Goal: Task Accomplishment & Management: Manage account settings

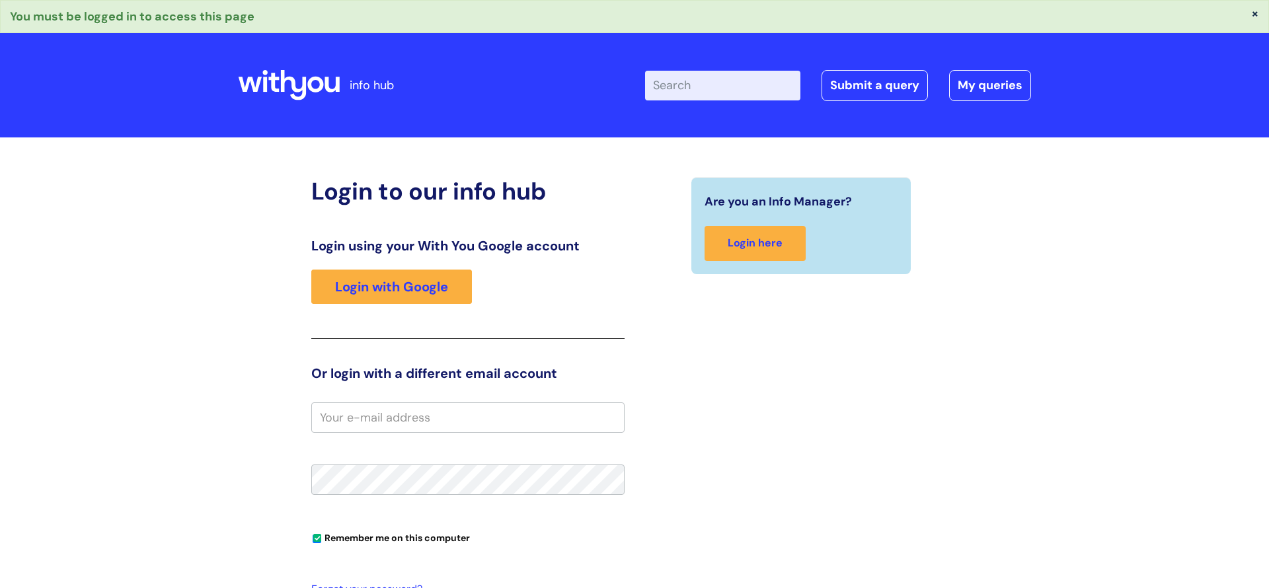
click at [290, 69] on icon at bounding box center [289, 85] width 102 height 32
click at [286, 81] on icon at bounding box center [289, 85] width 102 height 32
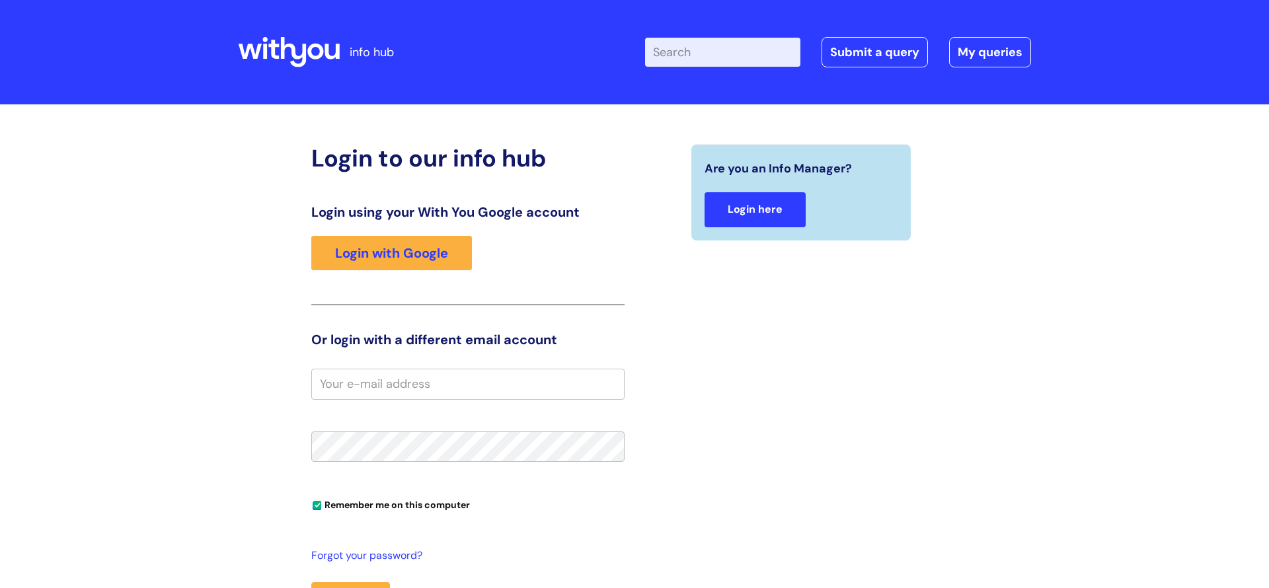
click at [783, 201] on link "Login here" at bounding box center [755, 209] width 101 height 35
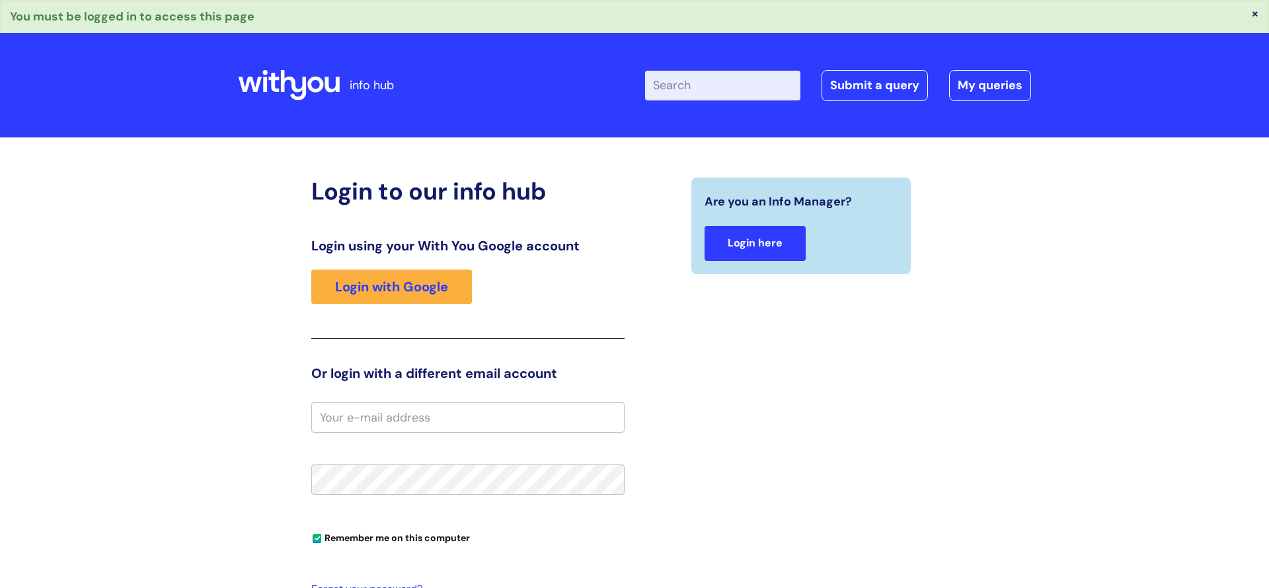
click at [798, 244] on link "Login here" at bounding box center [755, 243] width 101 height 35
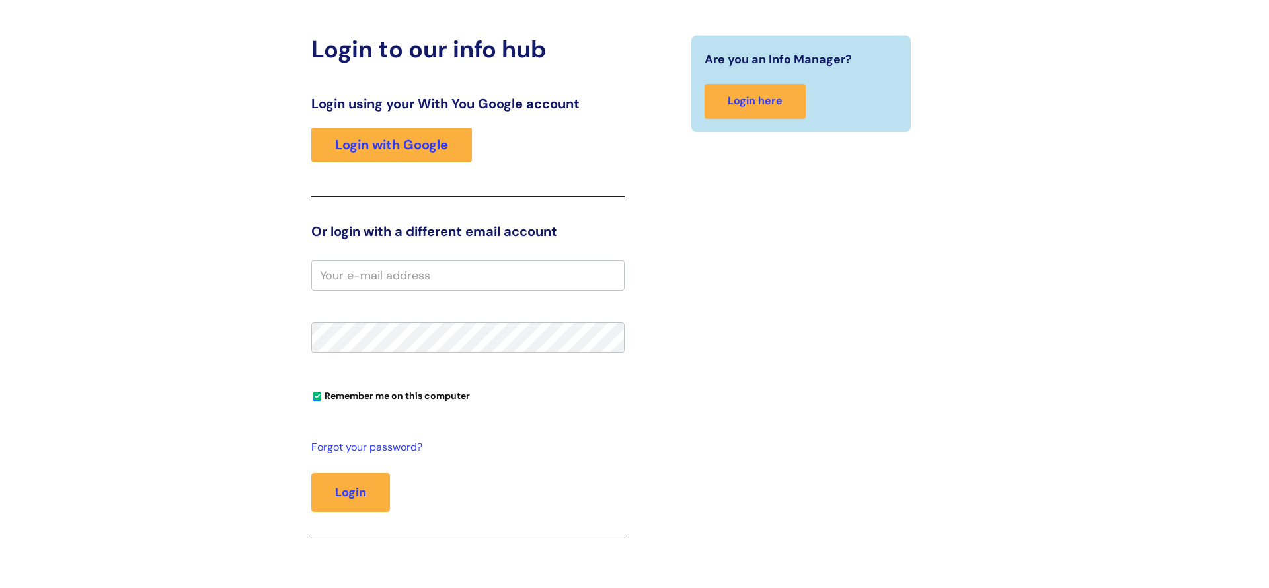
scroll to position [324, 0]
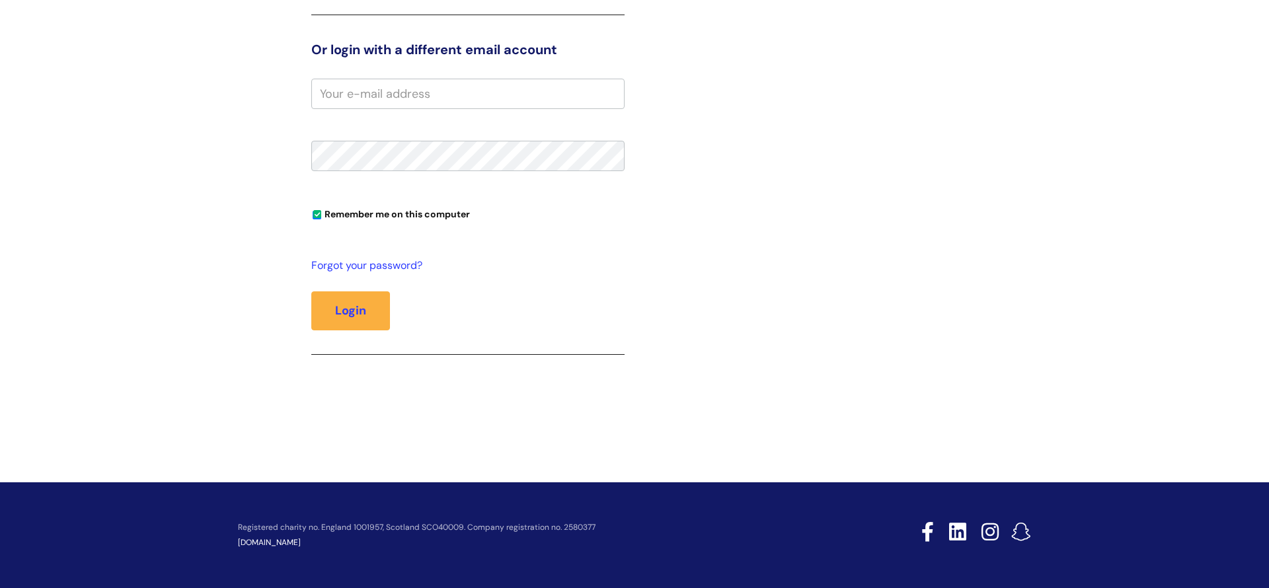
click at [473, 87] on input "email" at bounding box center [467, 94] width 313 height 30
click at [473, 86] on input "email" at bounding box center [467, 94] width 313 height 30
type input "[EMAIL_ADDRESS][DOMAIN_NAME]"
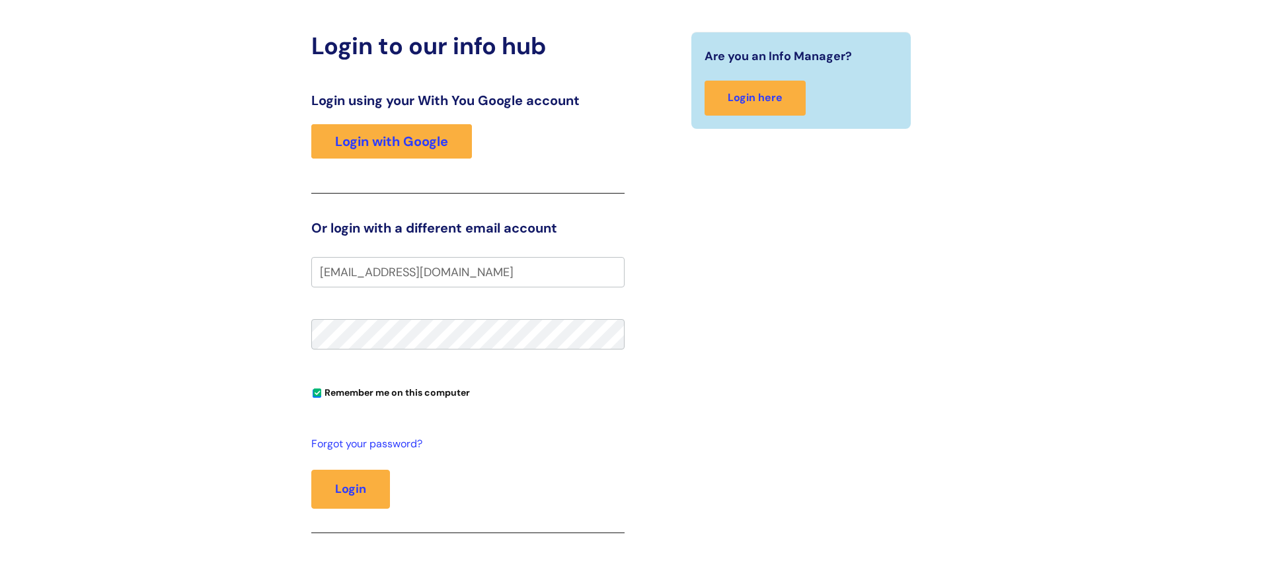
scroll to position [0, 0]
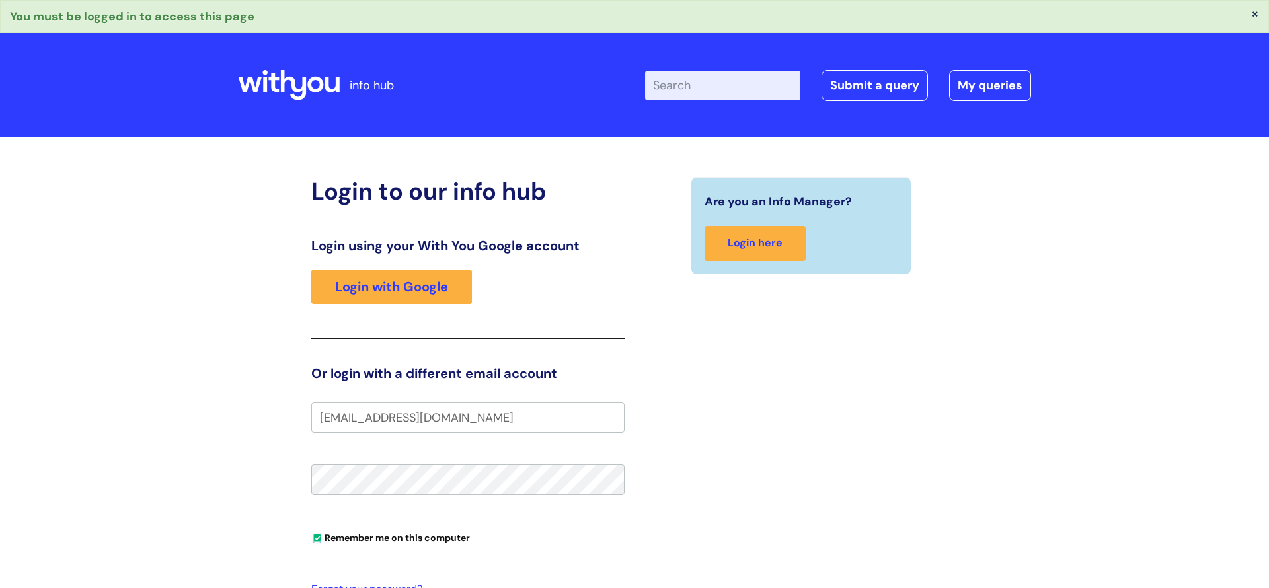
click at [317, 536] on input "Remember me on this computer" at bounding box center [317, 539] width 9 height 9
checkbox input "true"
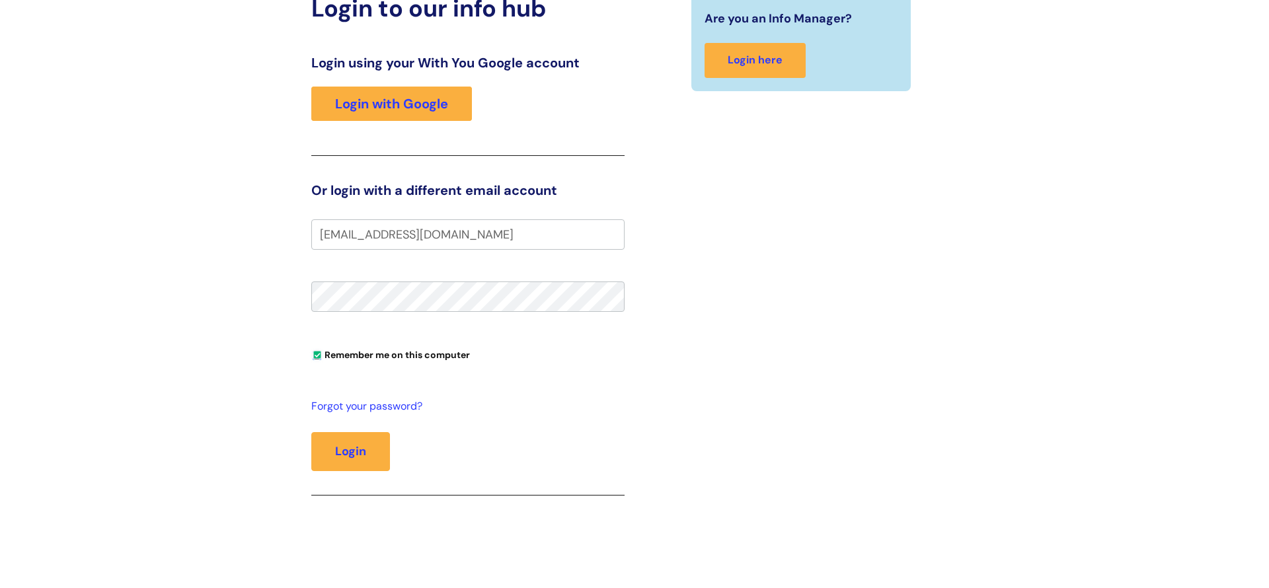
scroll to position [263, 0]
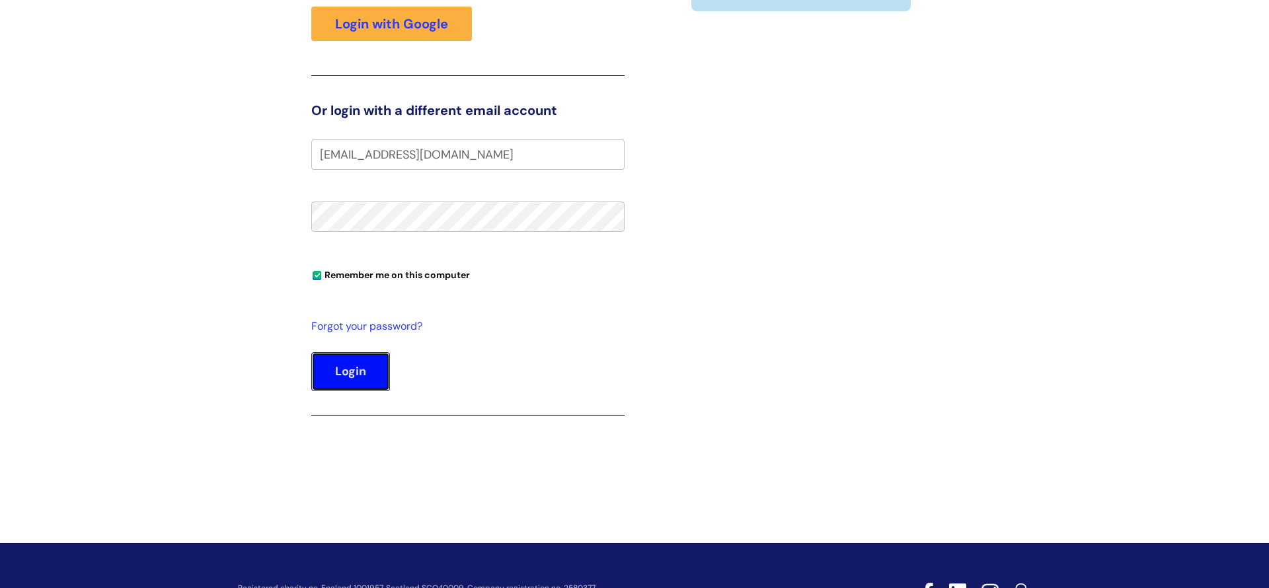
click at [361, 358] on button "Login" at bounding box center [350, 371] width 79 height 38
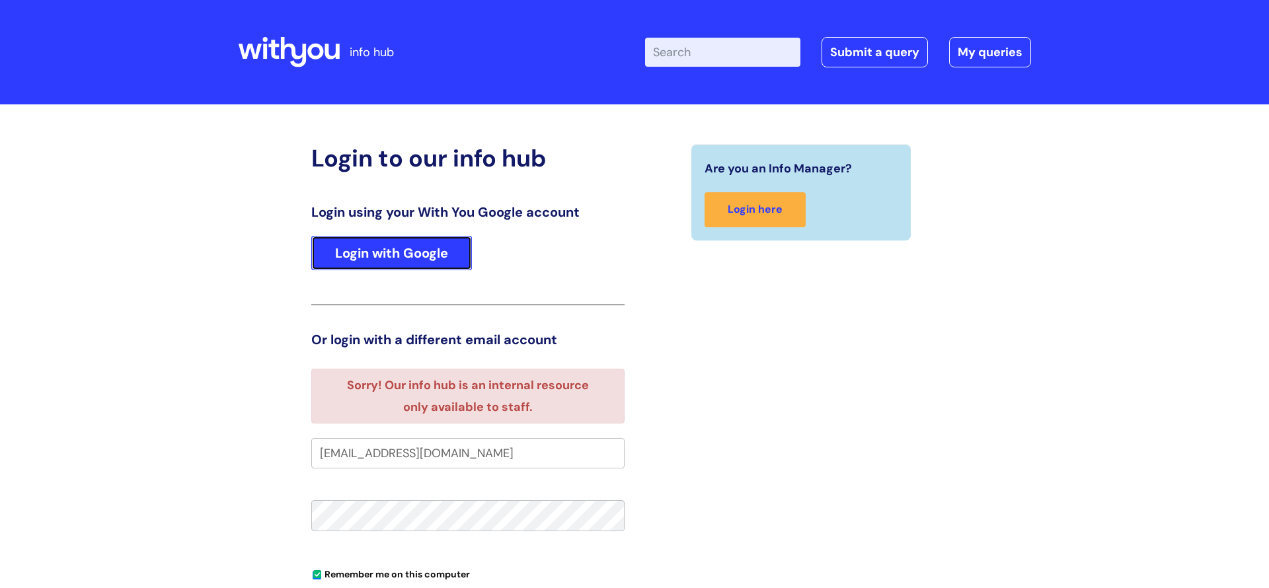
click at [403, 242] on link "Login with Google" at bounding box center [391, 253] width 161 height 34
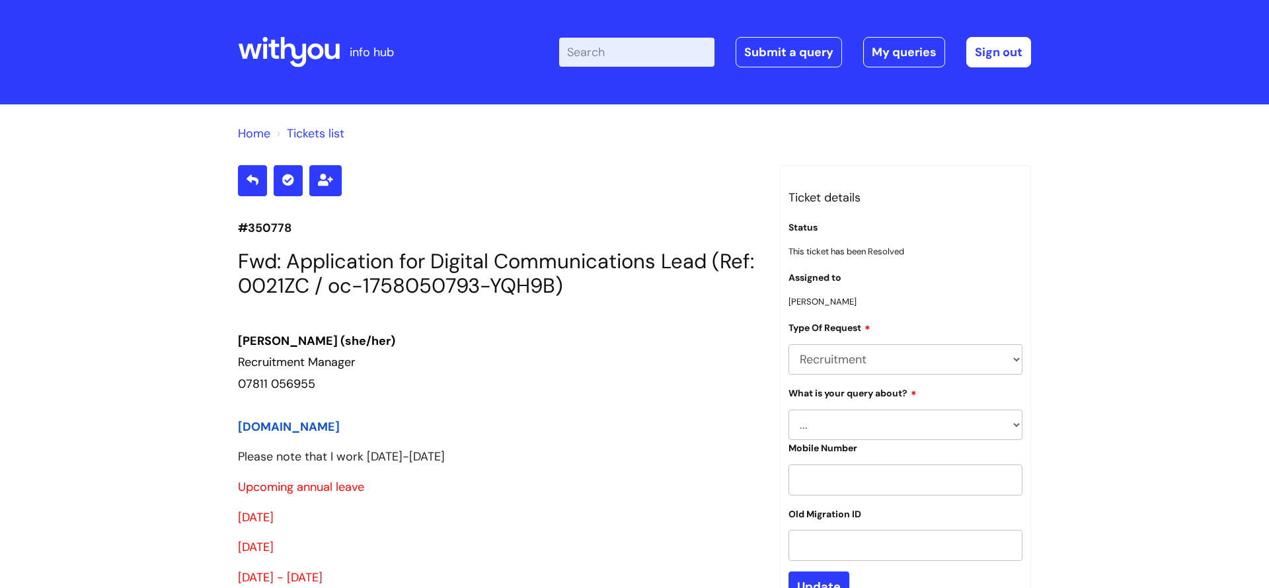
scroll to position [2011, 0]
